Goal: Check status: Check status

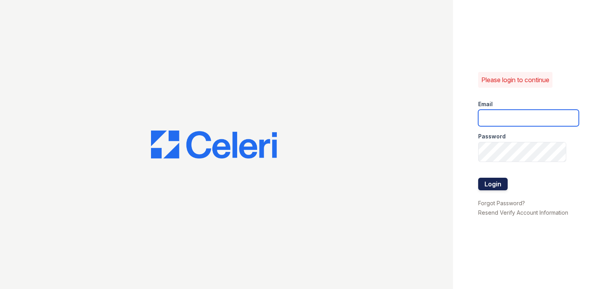
type input "[EMAIL_ADDRESS][DOMAIN_NAME]"
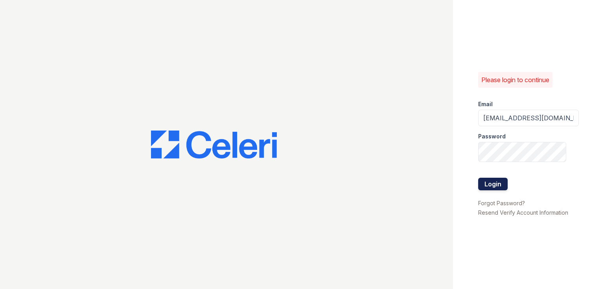
click at [499, 190] on button "Login" at bounding box center [492, 184] width 29 height 13
